Goal: Navigation & Orientation: Find specific page/section

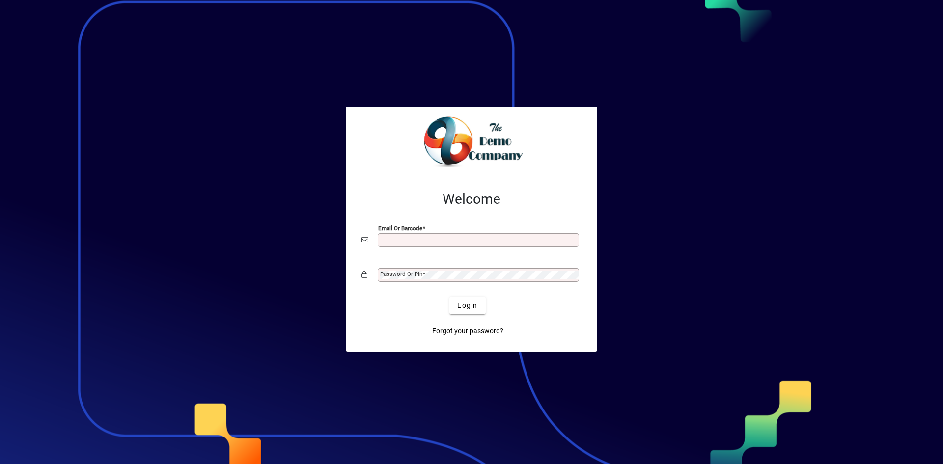
click at [389, 240] on input "Email or Barcode" at bounding box center [479, 240] width 198 height 8
type input "**********"
click at [469, 268] on div "Password or Pin" at bounding box center [477, 275] width 201 height 14
click at [449, 296] on button "Login" at bounding box center [467, 305] width 36 height 18
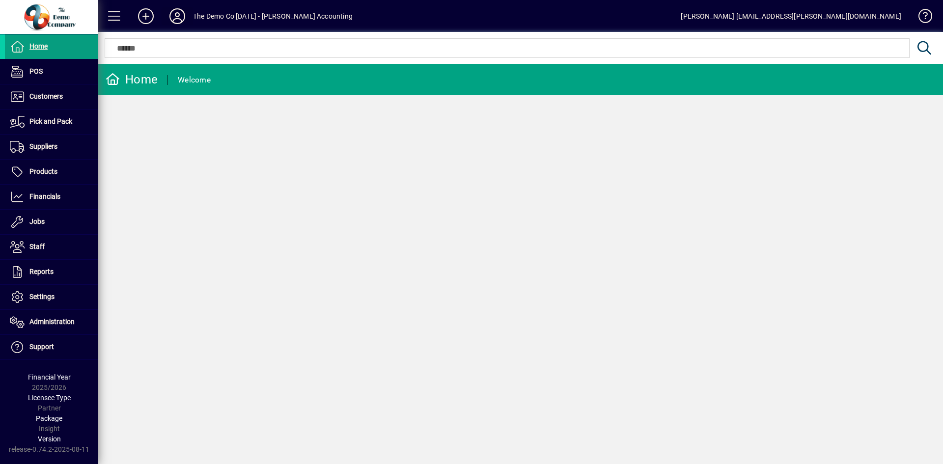
click at [178, 18] on icon at bounding box center [177, 16] width 20 height 16
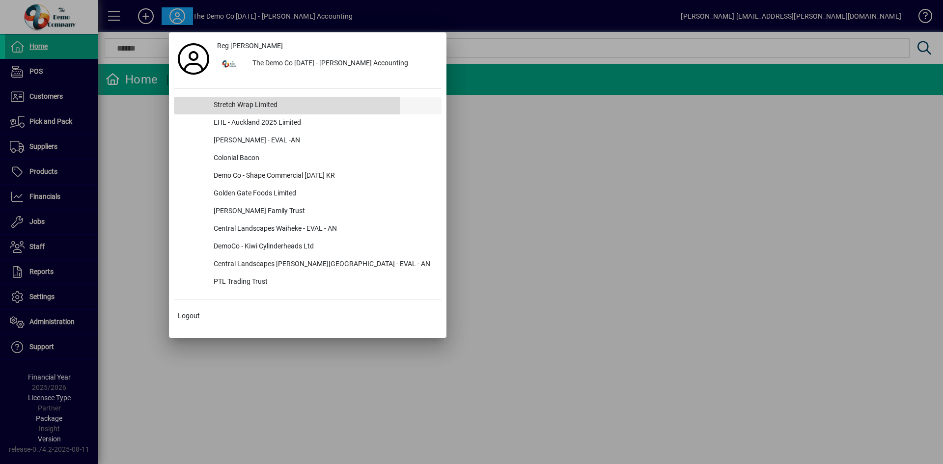
click at [230, 105] on div "Stretch Wrap Limited" at bounding box center [324, 106] width 236 height 18
